Goal: Information Seeking & Learning: Find specific fact

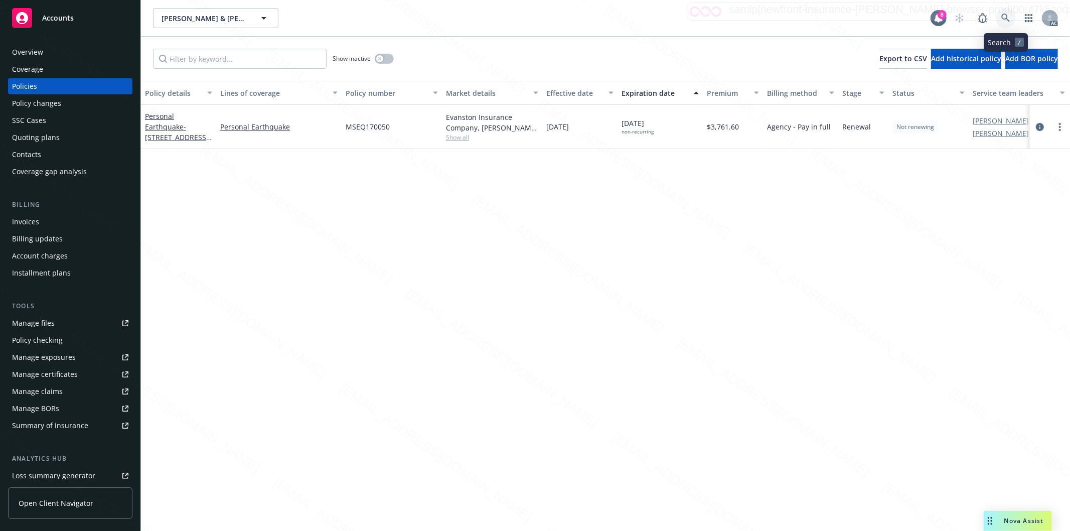
click at [1009, 17] on icon at bounding box center [1006, 18] width 9 height 9
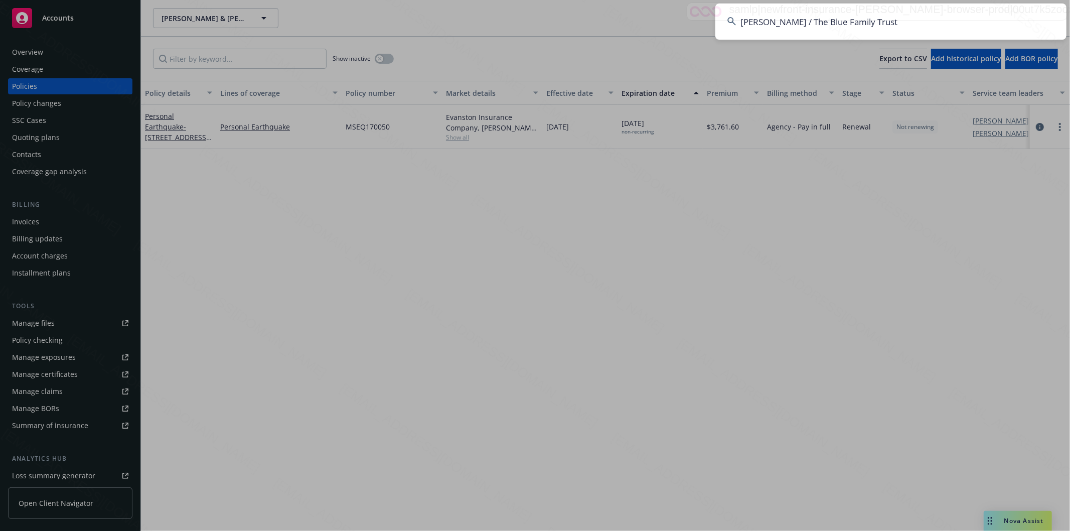
type input "[PERSON_NAME] / The Blue Family Trust"
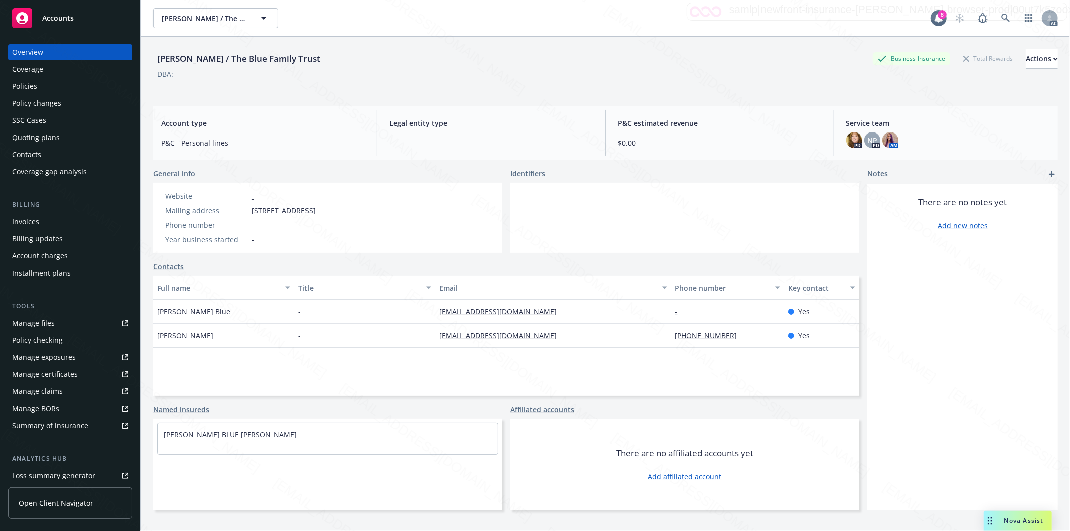
click at [34, 86] on div "Policies" at bounding box center [24, 86] width 25 height 16
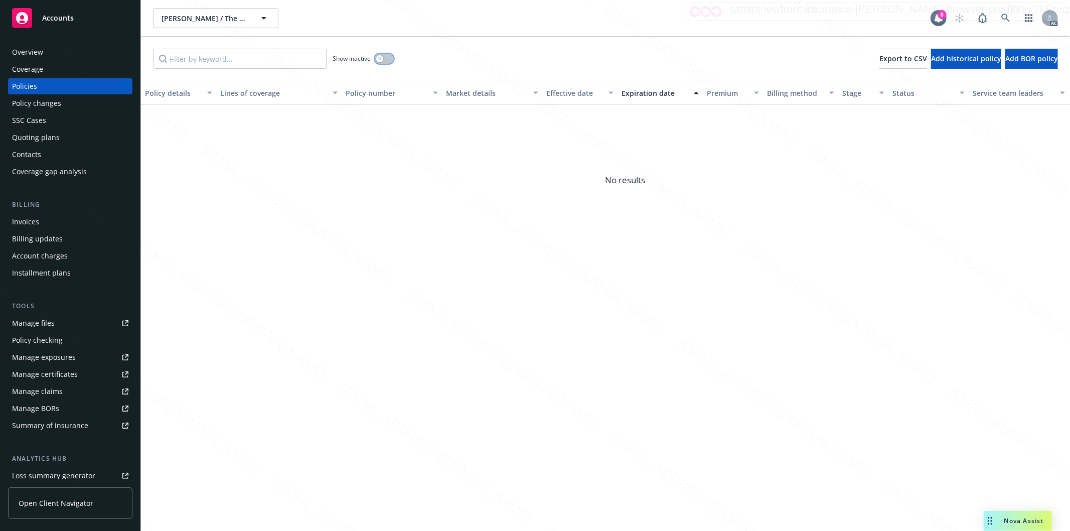
click at [393, 61] on button "button" at bounding box center [384, 59] width 19 height 10
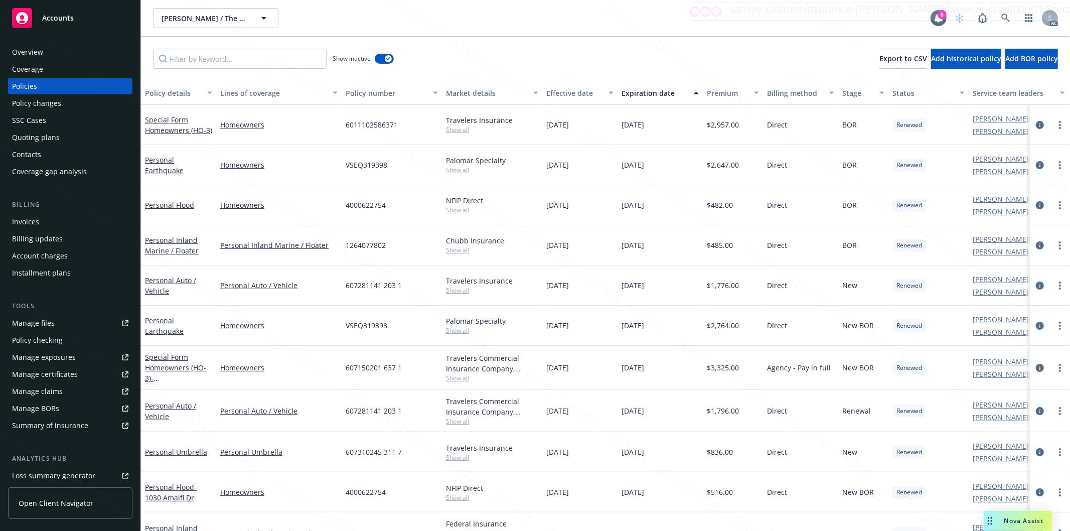
click at [598, 96] on div "Effective date" at bounding box center [574, 93] width 56 height 11
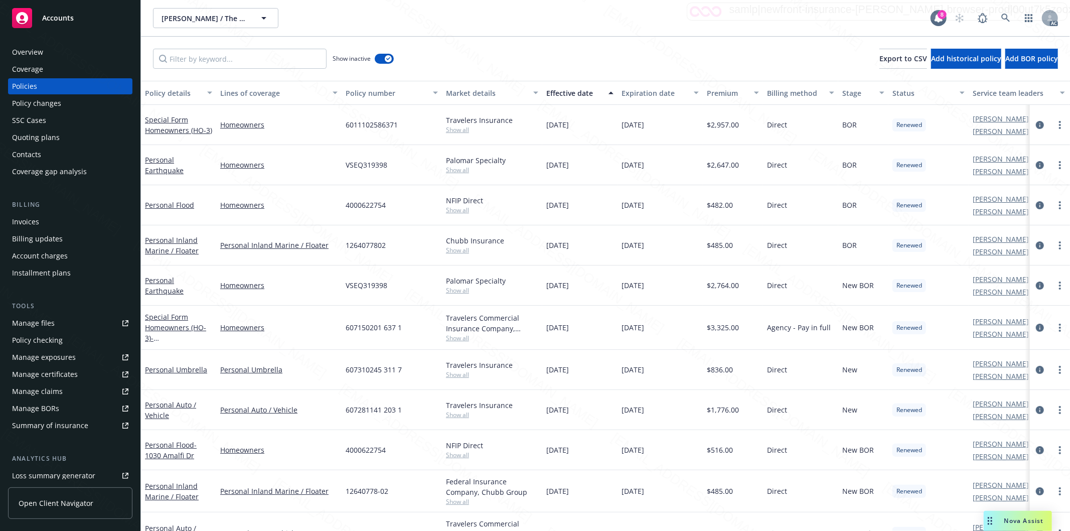
click at [598, 96] on div "Effective date" at bounding box center [574, 93] width 56 height 11
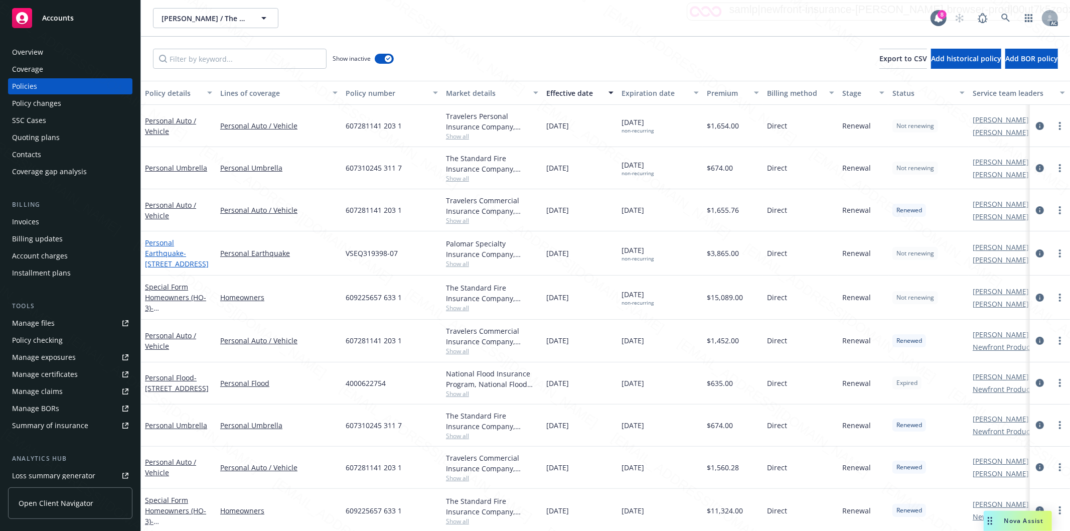
click at [171, 254] on link "Personal Earthquake - [STREET_ADDRESS]" at bounding box center [177, 253] width 64 height 31
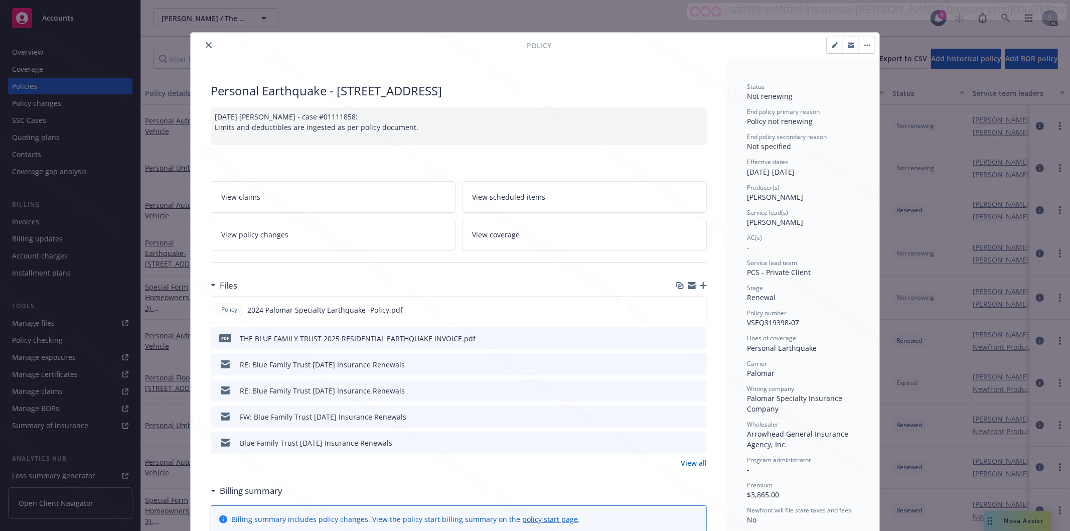
click at [206, 44] on icon "close" at bounding box center [209, 45] width 6 height 6
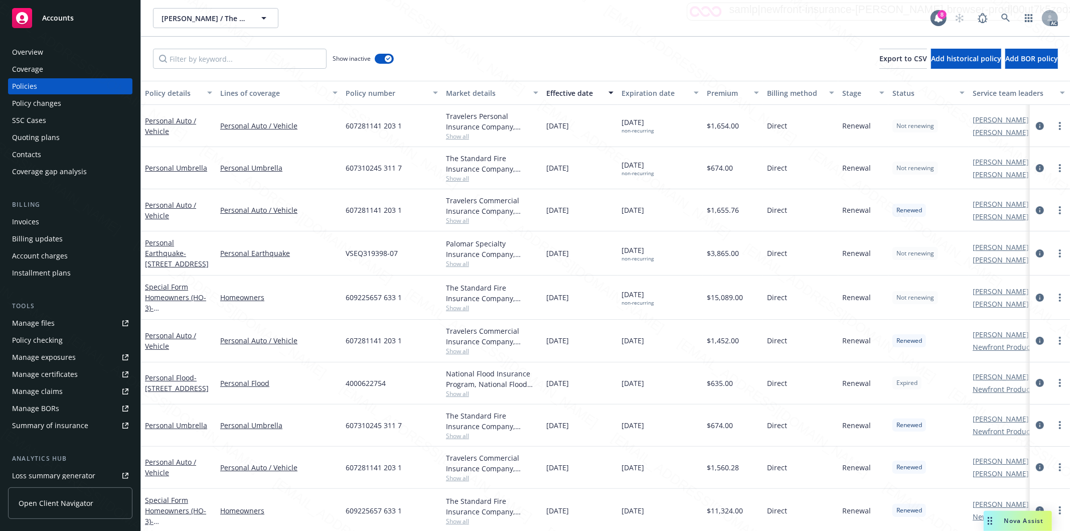
click at [57, 73] on div "Coverage" at bounding box center [70, 69] width 116 height 16
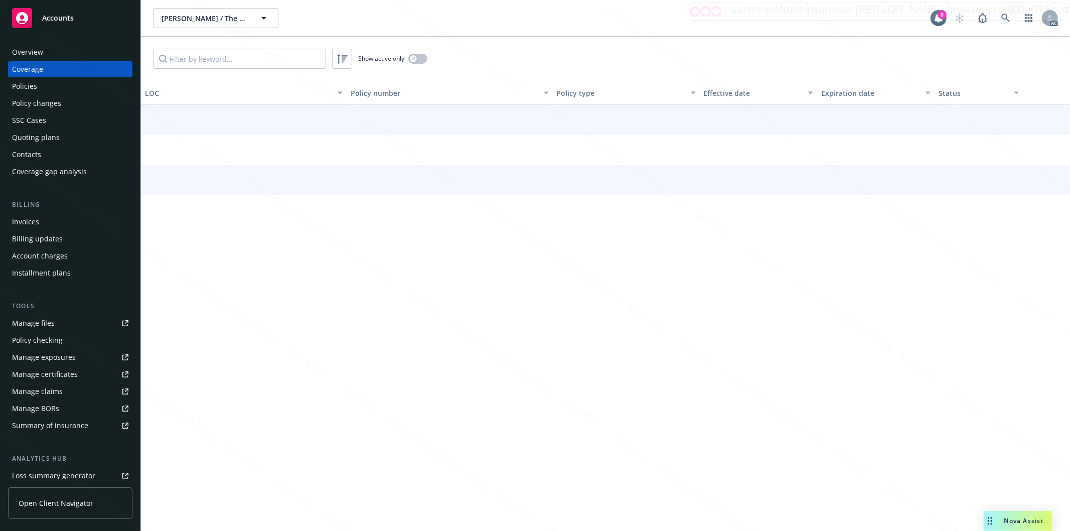
click at [74, 51] on div "Overview" at bounding box center [70, 52] width 116 height 16
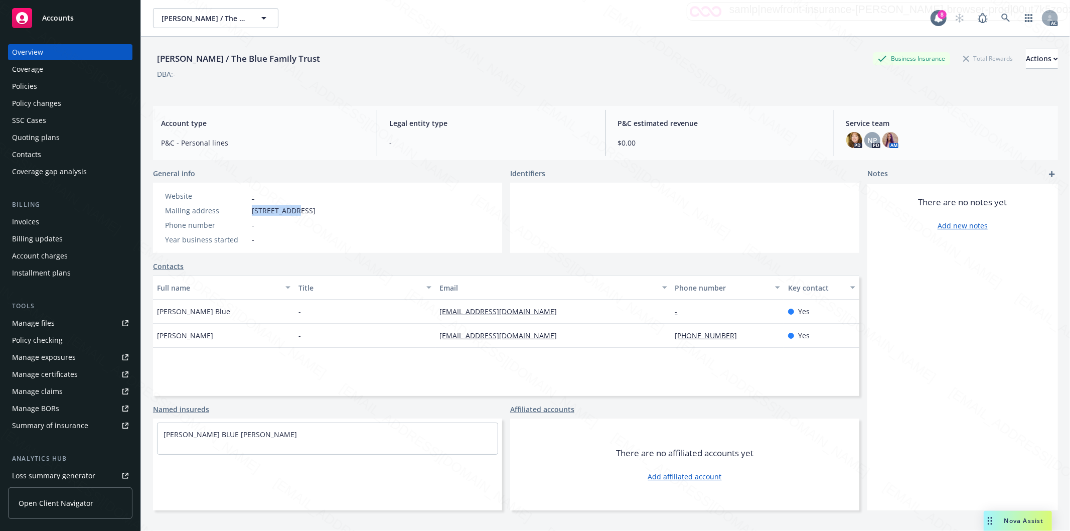
drag, startPoint x: 253, startPoint y: 208, endPoint x: 292, endPoint y: 209, distance: 38.7
click at [292, 209] on span "[STREET_ADDRESS]" at bounding box center [284, 210] width 64 height 11
copy span "1030 Amalfi"
click at [34, 89] on div "Policies" at bounding box center [24, 86] width 25 height 16
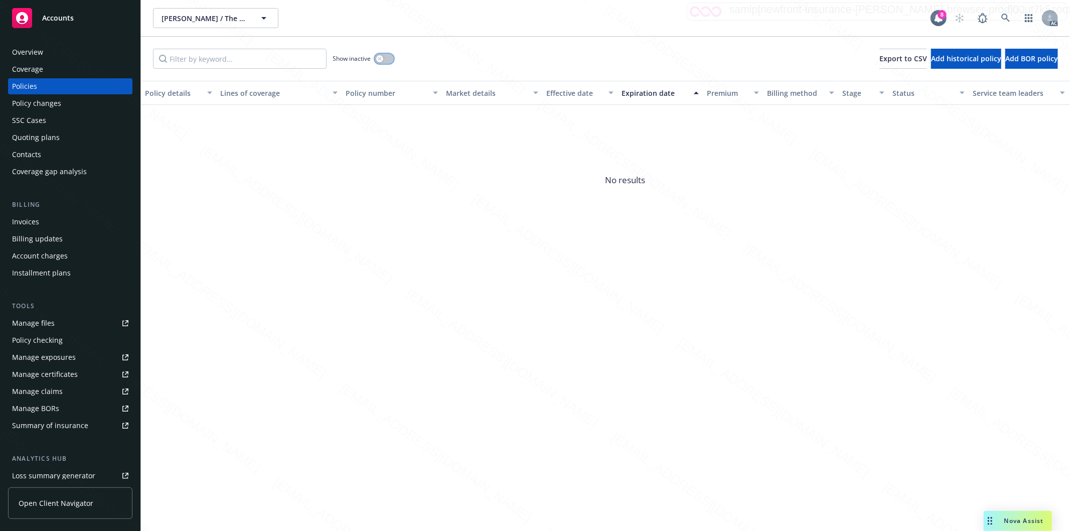
click at [384, 60] on button "button" at bounding box center [384, 59] width 19 height 10
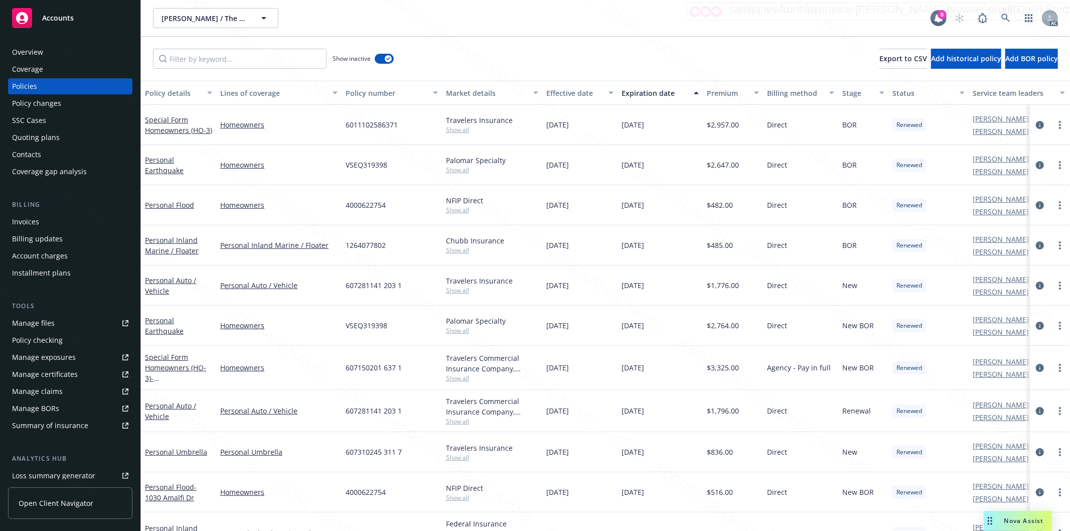
click at [594, 91] on div "Effective date" at bounding box center [574, 93] width 56 height 11
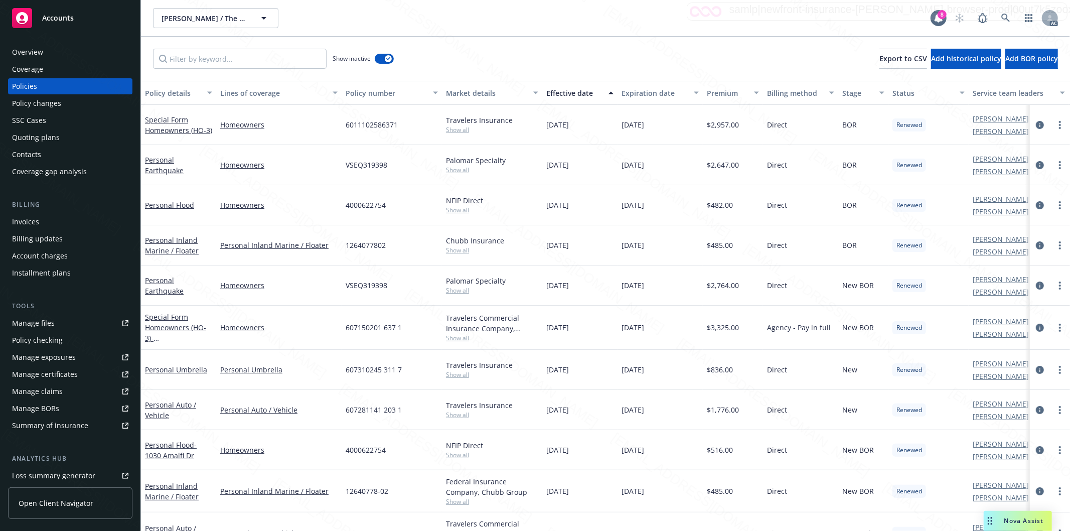
click at [598, 91] on div "Effective date" at bounding box center [574, 93] width 56 height 11
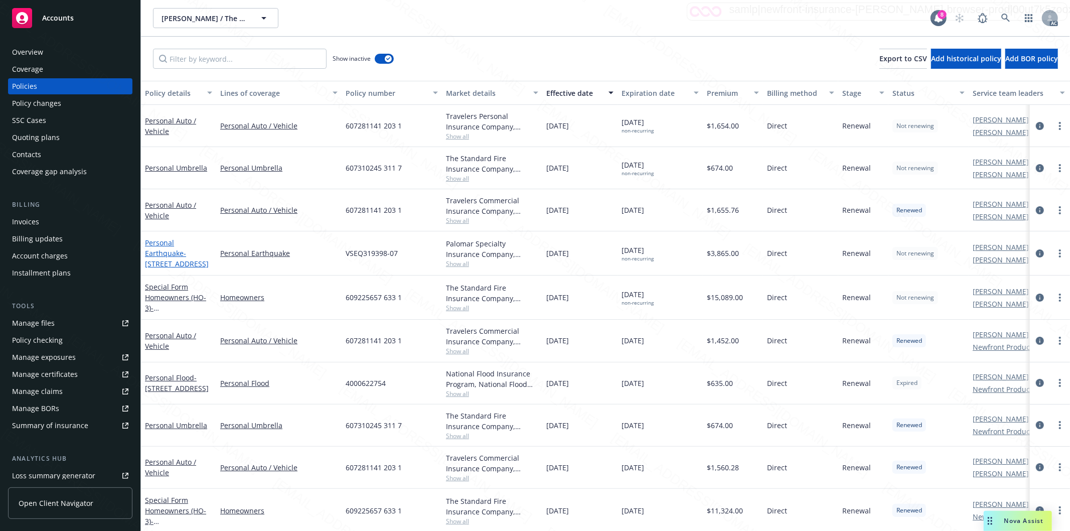
click at [176, 252] on link "Personal Earthquake - [STREET_ADDRESS]" at bounding box center [177, 253] width 64 height 31
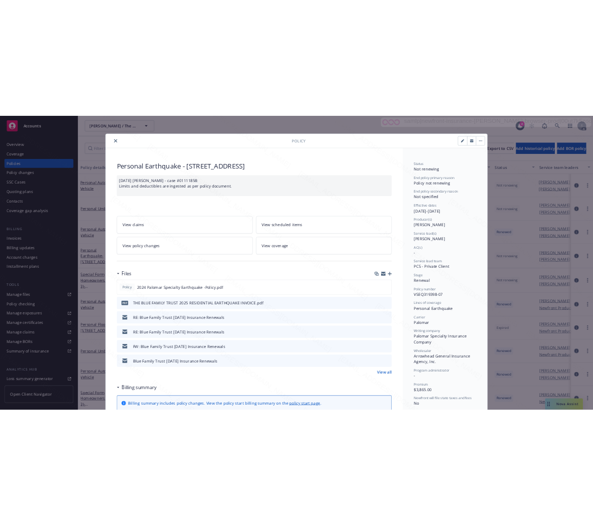
scroll to position [30, 0]
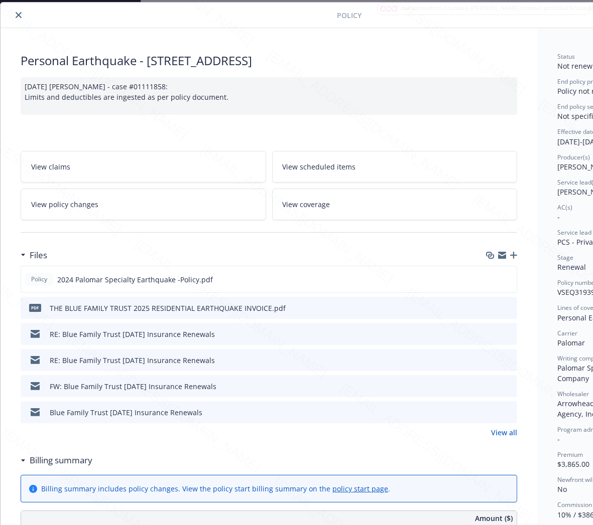
click at [95, 463] on div "Billing summary" at bounding box center [269, 460] width 496 height 21
